Goal: Information Seeking & Learning: Learn about a topic

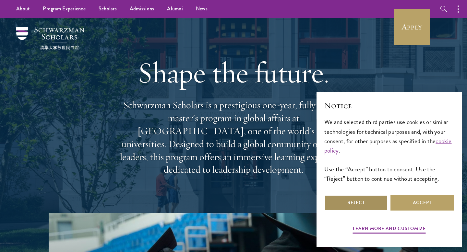
click at [370, 201] on button "Reject" at bounding box center [357, 203] width 64 height 16
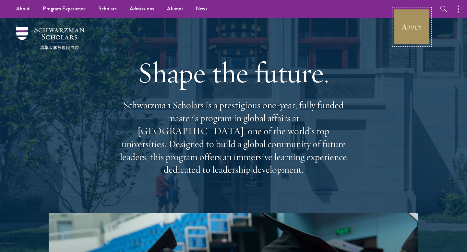
click at [402, 40] on link "Apply" at bounding box center [412, 27] width 36 height 36
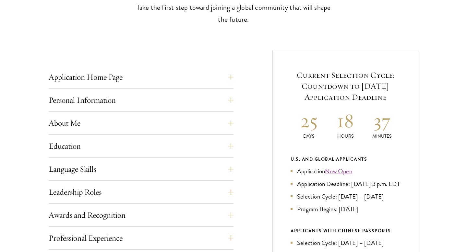
scroll to position [219, 0]
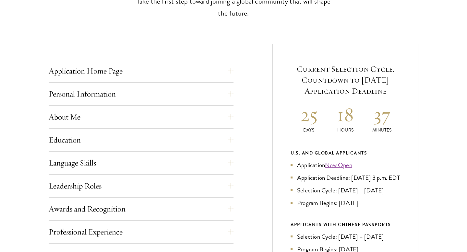
click at [116, 82] on div "Application Home Page The online application form must be completed in English.…" at bounding box center [141, 72] width 185 height 19
click at [114, 89] on button "Personal Information" at bounding box center [146, 94] width 185 height 16
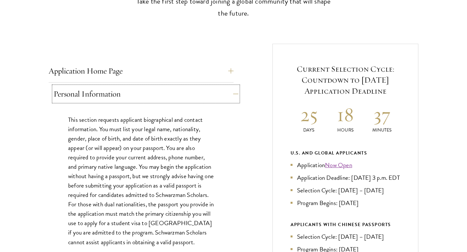
click at [114, 91] on button "Personal Information" at bounding box center [146, 94] width 185 height 16
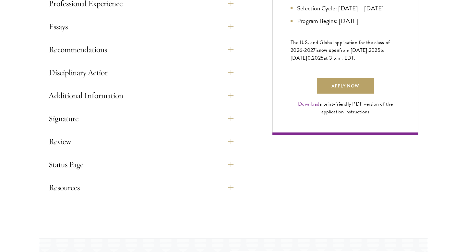
scroll to position [464, 0]
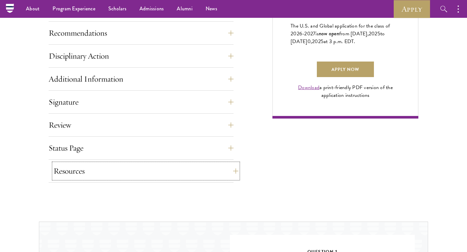
click at [83, 171] on button "Resources" at bounding box center [146, 172] width 185 height 16
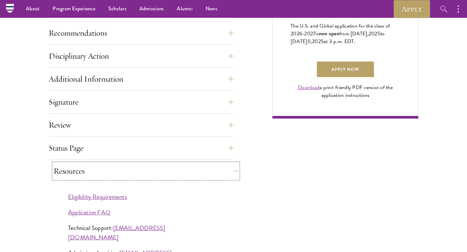
drag, startPoint x: 83, startPoint y: 171, endPoint x: 72, endPoint y: 171, distance: 11.4
click at [72, 171] on button "Resources" at bounding box center [146, 172] width 185 height 16
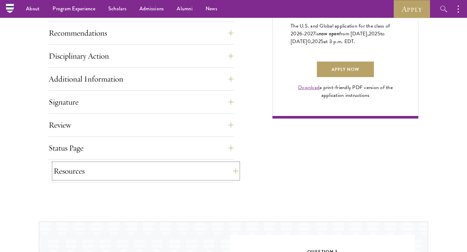
click at [67, 165] on button "Resources" at bounding box center [146, 172] width 185 height 16
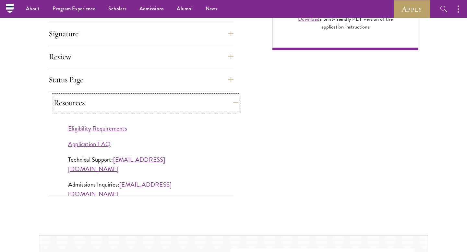
scroll to position [543, 0]
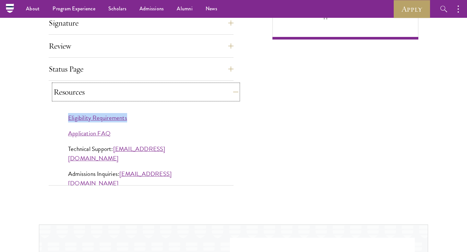
click at [84, 88] on button "Resources" at bounding box center [146, 92] width 185 height 16
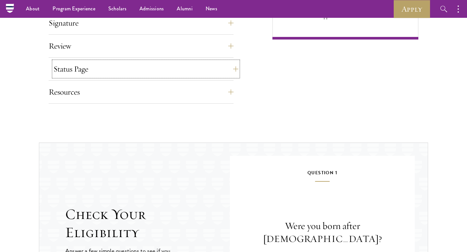
click at [82, 75] on button "Status Page" at bounding box center [146, 69] width 185 height 16
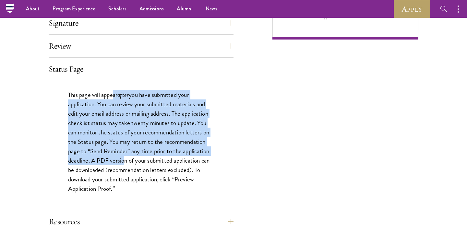
drag, startPoint x: 114, startPoint y: 91, endPoint x: 120, endPoint y: 165, distance: 73.9
click at [121, 165] on p "This page will appear after you have submitted your application. You can review…" at bounding box center [141, 142] width 146 height 104
click at [107, 108] on p "This page will appear after you have submitted your application. You can review…" at bounding box center [141, 142] width 146 height 104
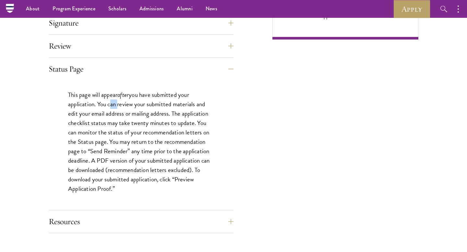
click at [107, 108] on p "This page will appear after you have submitted your application. You can review…" at bounding box center [141, 142] width 146 height 104
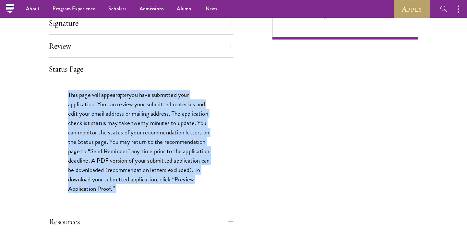
click at [107, 108] on p "This page will appear after you have submitted your application. You can review…" at bounding box center [141, 142] width 146 height 104
click at [81, 73] on button "Status Page" at bounding box center [146, 69] width 185 height 16
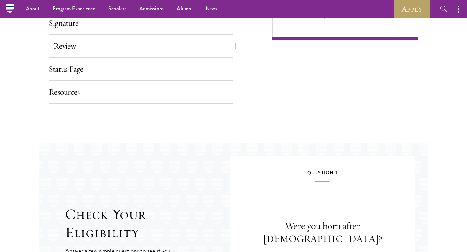
click at [70, 49] on button "Review" at bounding box center [146, 46] width 185 height 16
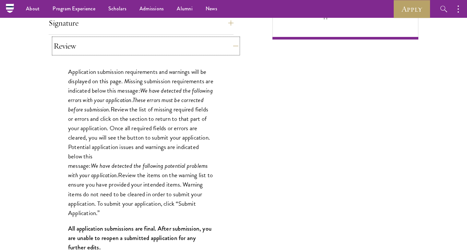
click at [70, 49] on button "Review" at bounding box center [146, 46] width 185 height 16
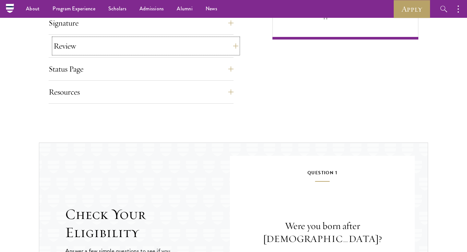
click at [70, 49] on button "Review" at bounding box center [146, 46] width 185 height 16
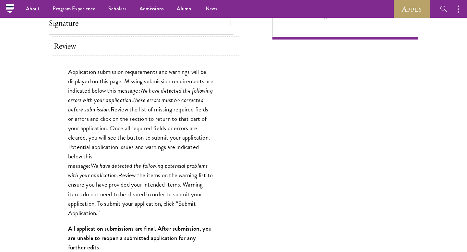
click at [70, 49] on button "Review" at bounding box center [146, 46] width 185 height 16
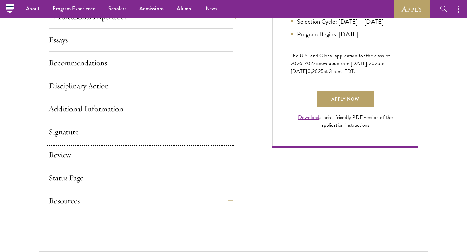
scroll to position [402, 0]
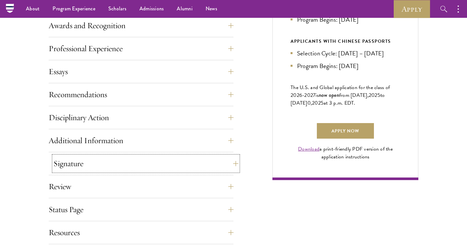
click at [72, 157] on button "Signature" at bounding box center [146, 164] width 185 height 16
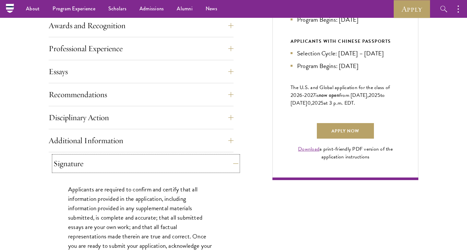
click at [72, 157] on button "Signature" at bounding box center [146, 164] width 185 height 16
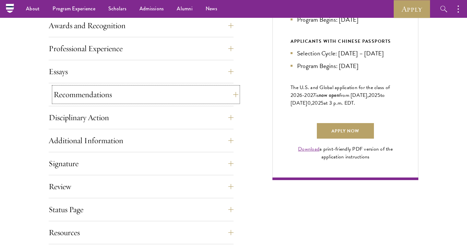
click at [70, 102] on button "Recommendations" at bounding box center [146, 95] width 185 height 16
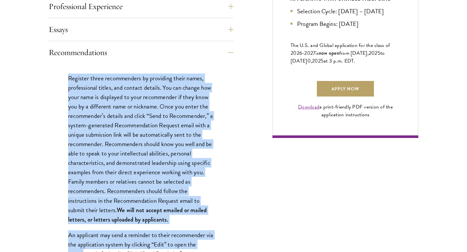
scroll to position [447, 0]
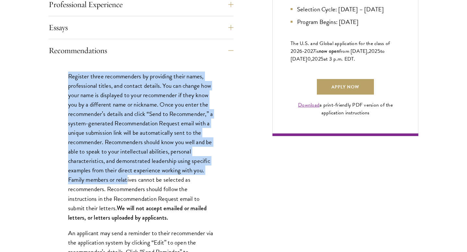
drag, startPoint x: 70, startPoint y: 117, endPoint x: 128, endPoint y: 181, distance: 86.2
click at [128, 181] on p "Register three recommenders by providing their names, professional titles, and …" at bounding box center [141, 147] width 146 height 151
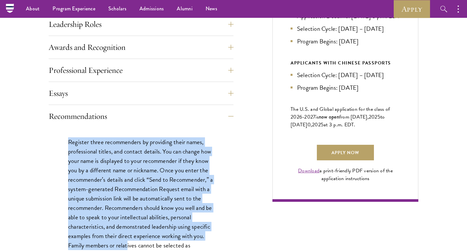
scroll to position [296, 0]
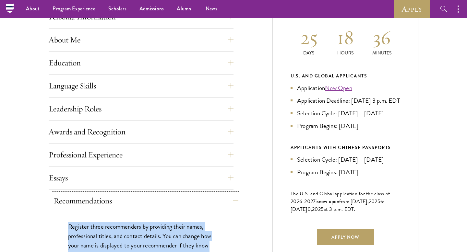
click at [120, 200] on button "Recommendations" at bounding box center [146, 201] width 185 height 16
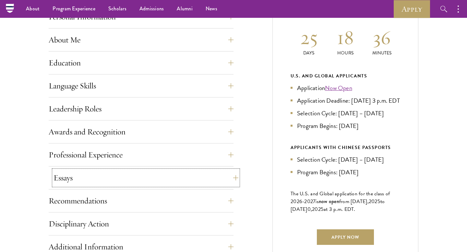
click at [107, 182] on button "Essays" at bounding box center [146, 178] width 185 height 16
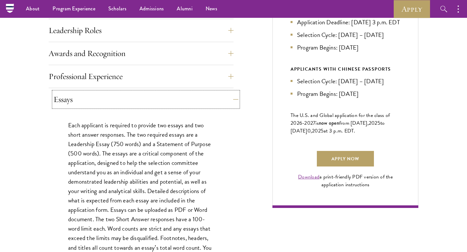
scroll to position [374, 0]
click at [83, 106] on button "Essays" at bounding box center [146, 100] width 185 height 16
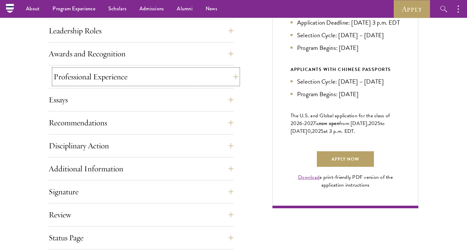
click at [76, 77] on button "Professional Experience" at bounding box center [146, 77] width 185 height 16
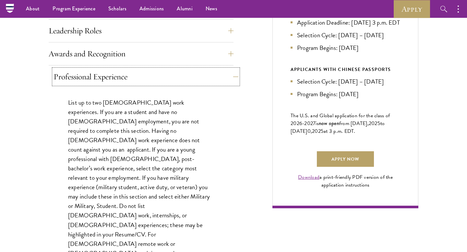
click at [76, 75] on button "Professional Experience" at bounding box center [146, 77] width 185 height 16
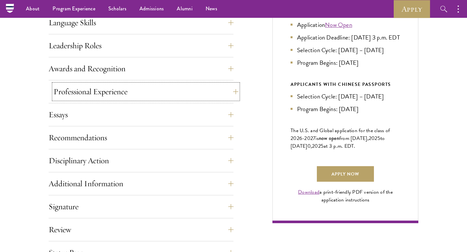
scroll to position [356, 0]
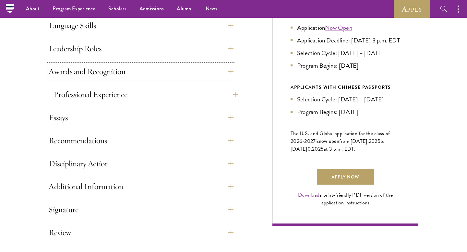
click at [76, 75] on button "Awards and Recognition" at bounding box center [141, 72] width 185 height 16
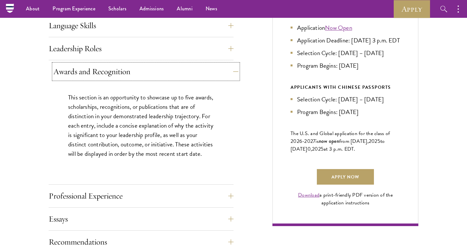
click at [77, 77] on button "Awards and Recognition" at bounding box center [146, 72] width 185 height 16
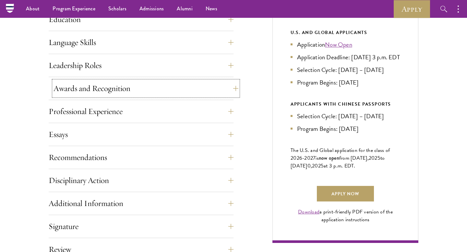
scroll to position [331, 0]
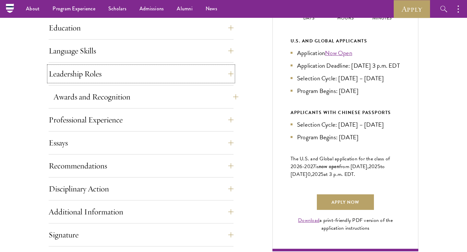
click at [77, 76] on button "Leadership Roles" at bounding box center [141, 74] width 185 height 16
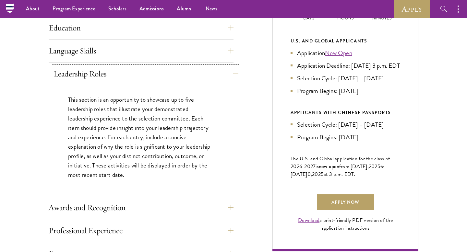
click at [77, 76] on button "Leadership Roles" at bounding box center [146, 74] width 185 height 16
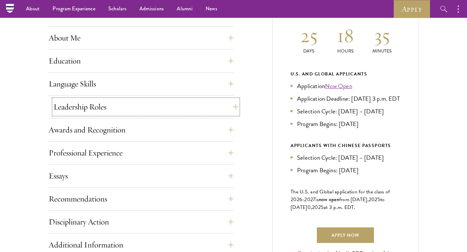
scroll to position [292, 0]
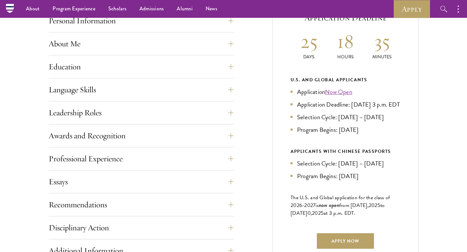
click at [80, 103] on div "Application Home Page The online application form must be completed in English.…" at bounding box center [141, 172] width 185 height 365
click at [75, 96] on button "Language Skills" at bounding box center [146, 90] width 185 height 16
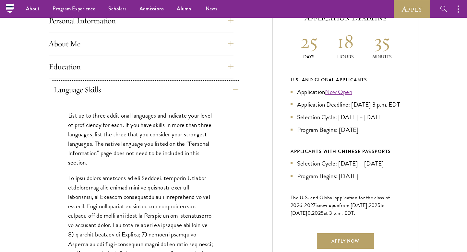
click at [75, 96] on button "Language Skills" at bounding box center [146, 90] width 185 height 16
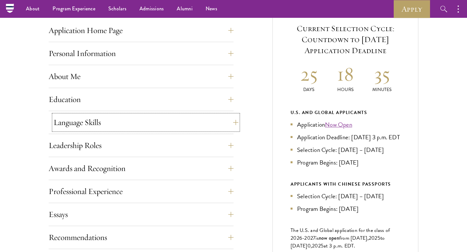
scroll to position [259, 0]
click at [75, 96] on button "Education" at bounding box center [141, 100] width 185 height 16
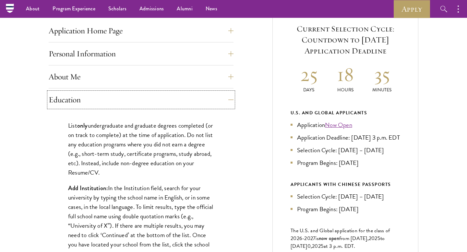
click at [75, 96] on button "Education" at bounding box center [141, 100] width 185 height 16
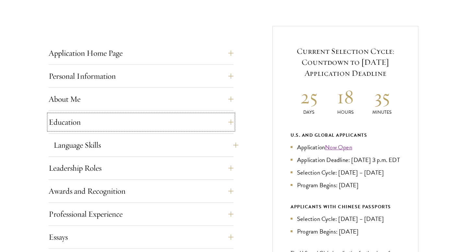
scroll to position [245, 0]
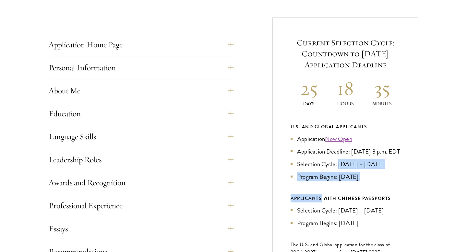
drag, startPoint x: 338, startPoint y: 172, endPoint x: 323, endPoint y: 207, distance: 38.5
click at [323, 207] on div "U.S. and Global Applicants Application Now Open Application Deadline: Sept 10, …" at bounding box center [346, 175] width 110 height 105
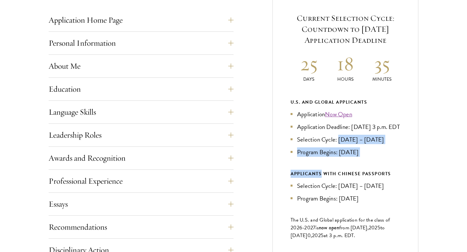
scroll to position [270, 0]
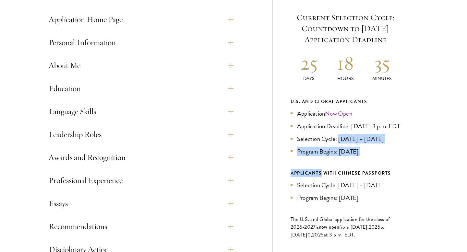
click at [342, 156] on li "Program Begins: [DATE]" at bounding box center [346, 151] width 110 height 9
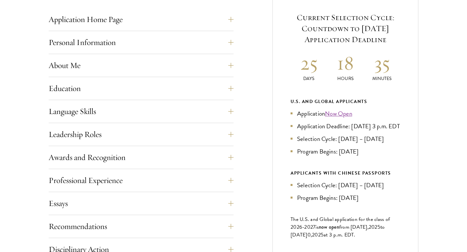
drag, startPoint x: 341, startPoint y: 160, endPoint x: 366, endPoint y: 160, distance: 25.6
click at [367, 156] on li "Program Begins: [DATE]" at bounding box center [346, 151] width 110 height 9
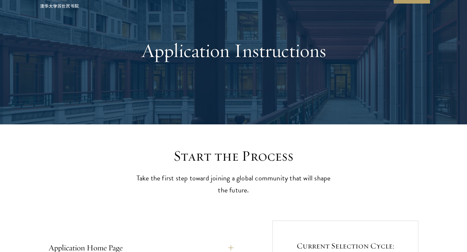
scroll to position [0, 0]
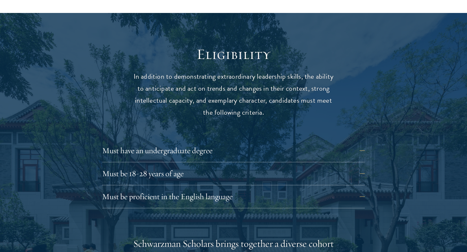
scroll to position [866, 0]
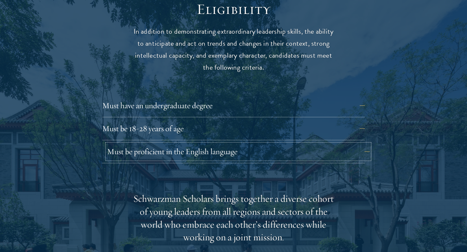
click at [146, 144] on button "Must be proficient in the English language" at bounding box center [238, 152] width 263 height 16
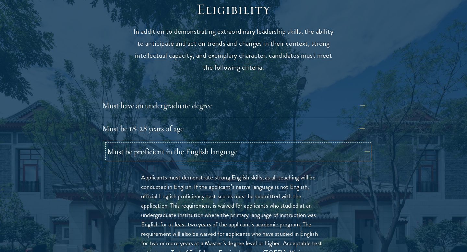
click at [146, 144] on button "Must be proficient in the English language" at bounding box center [238, 152] width 263 height 16
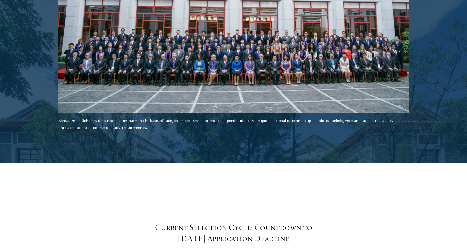
scroll to position [1439, 0]
